Goal: Task Accomplishment & Management: Use online tool/utility

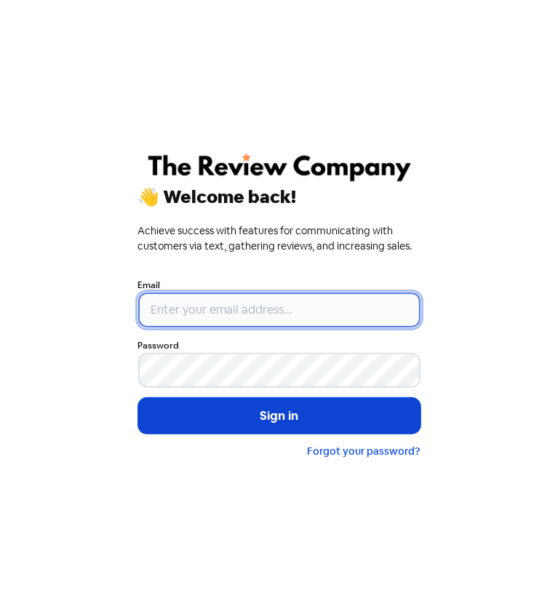
type input "[EMAIL_ADDRESS][DOMAIN_NAME]"
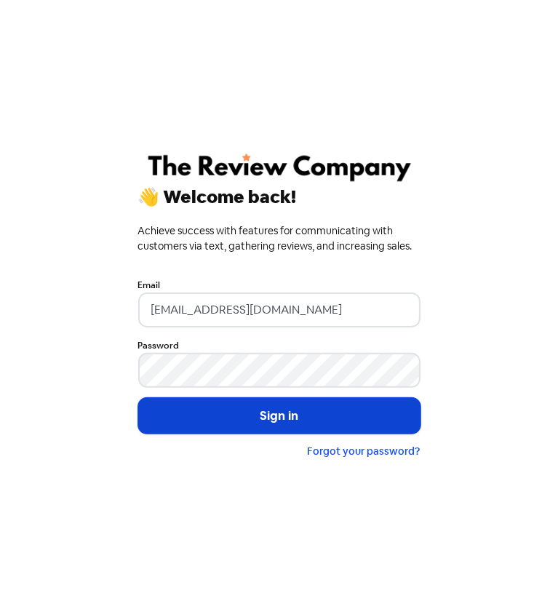
click at [266, 426] on button "Sign in" at bounding box center [279, 416] width 282 height 36
